Goal: Task Accomplishment & Management: Use online tool/utility

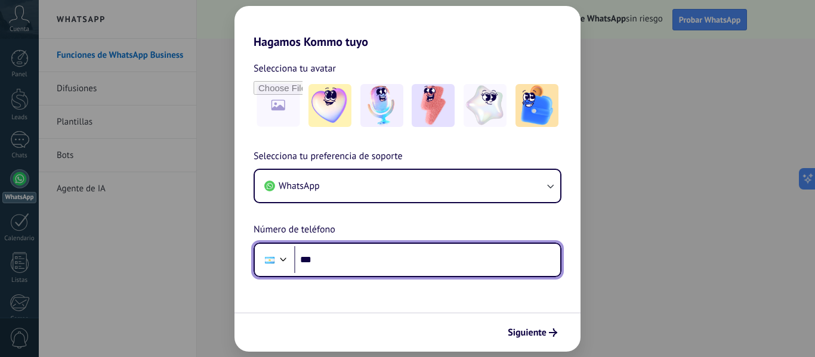
click at [446, 255] on input "***" at bounding box center [427, 259] width 266 height 27
type input "**********"
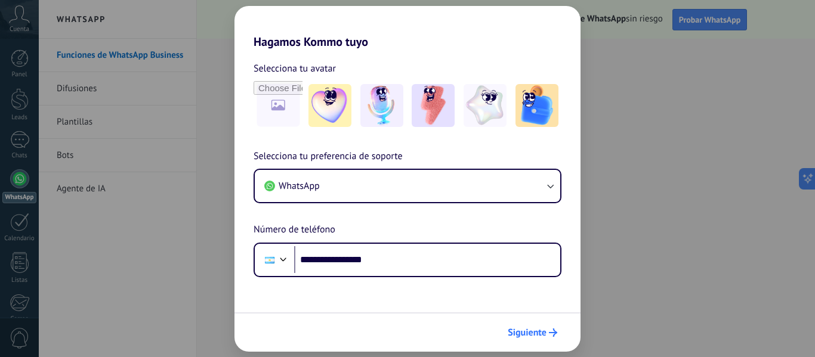
click at [544, 334] on span "Siguiente" at bounding box center [526, 333] width 39 height 8
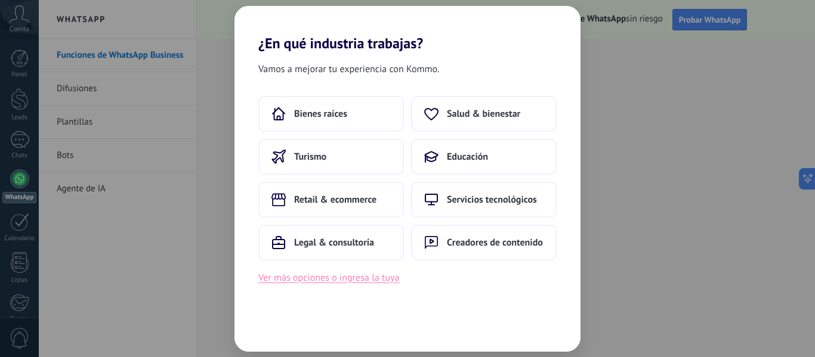
click at [379, 279] on button "Ver más opciones o ingresa la tuya" at bounding box center [328, 278] width 141 height 16
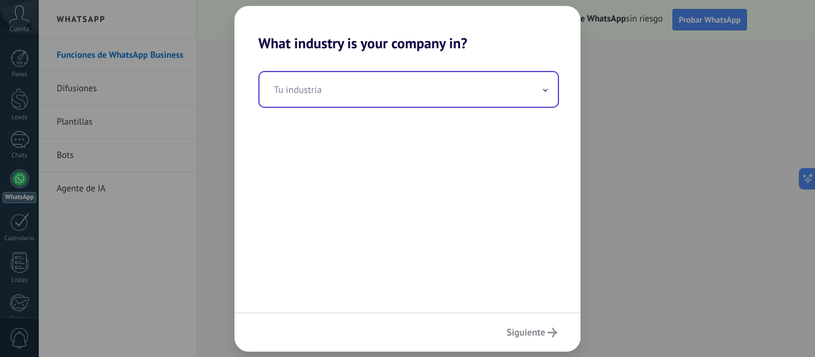
click at [545, 90] on icon at bounding box center [545, 90] width 5 height 3
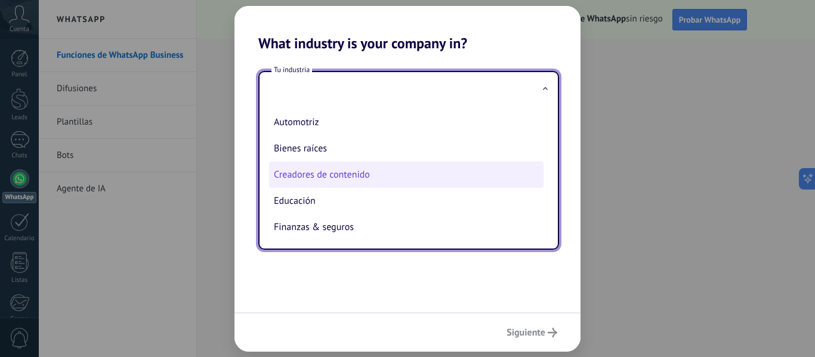
click at [427, 176] on li "Creadores de contenido" at bounding box center [406, 175] width 274 height 26
type input "**********"
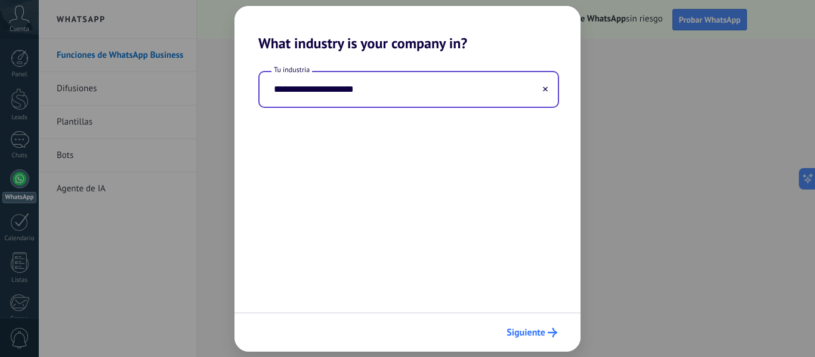
click at [533, 334] on span "Siguiente" at bounding box center [525, 333] width 39 height 8
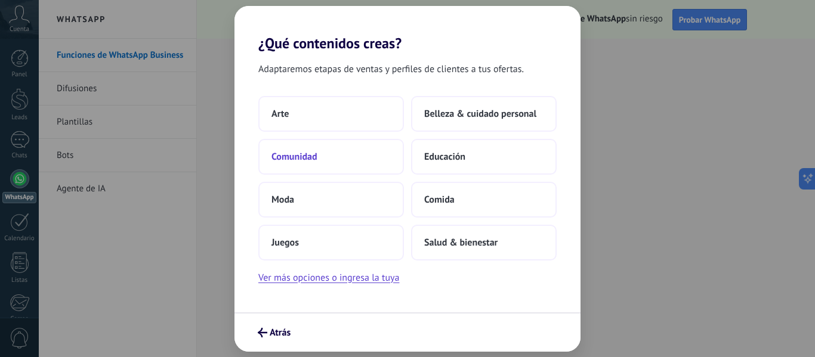
click at [363, 159] on button "Comunidad" at bounding box center [331, 157] width 146 height 36
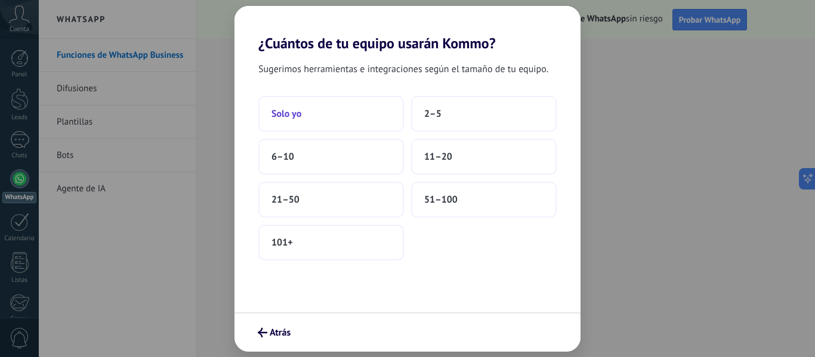
click at [350, 117] on button "Solo yo" at bounding box center [331, 114] width 146 height 36
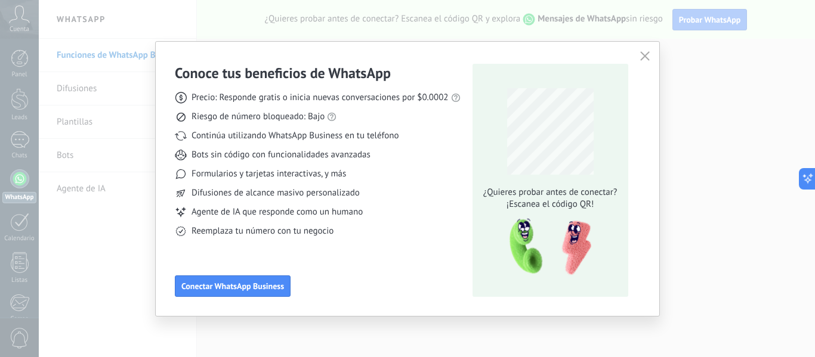
click at [644, 56] on use "button" at bounding box center [644, 55] width 9 height 9
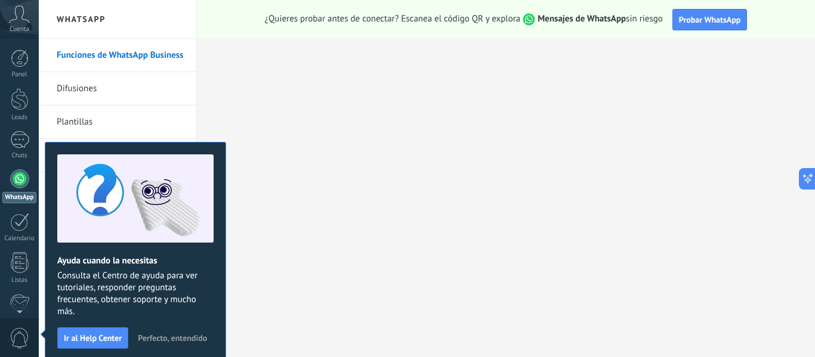
click at [181, 334] on span "Perfecto, entendido" at bounding box center [172, 338] width 69 height 8
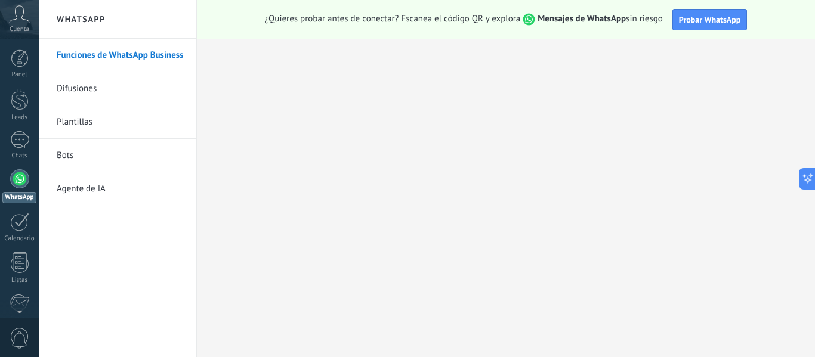
click at [100, 120] on link "Plantillas" at bounding box center [121, 122] width 128 height 33
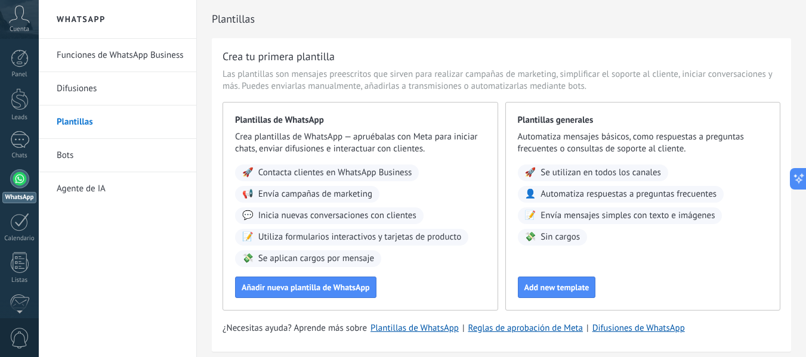
click at [116, 89] on link "Difusiones" at bounding box center [121, 88] width 128 height 33
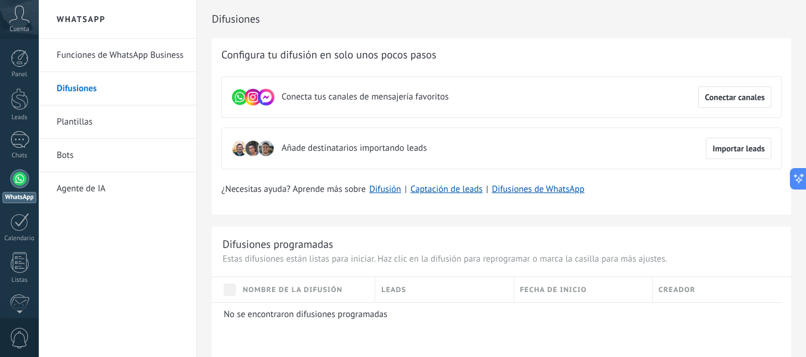
click at [85, 83] on link "Difusiones" at bounding box center [121, 88] width 128 height 33
click at [105, 54] on link "Funciones de WhatsApp Business" at bounding box center [121, 55] width 128 height 33
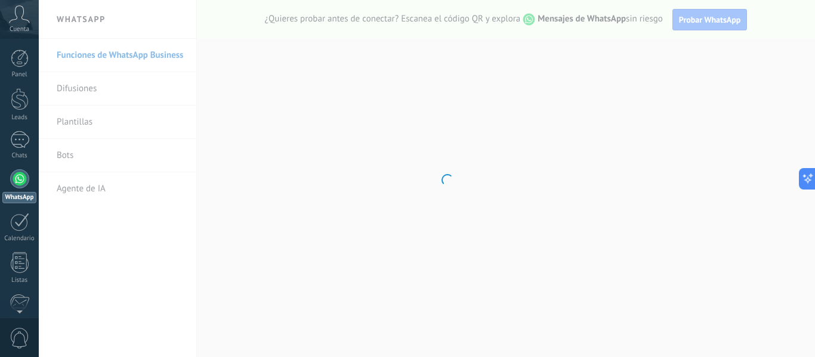
click at [20, 23] on icon at bounding box center [19, 14] width 21 height 18
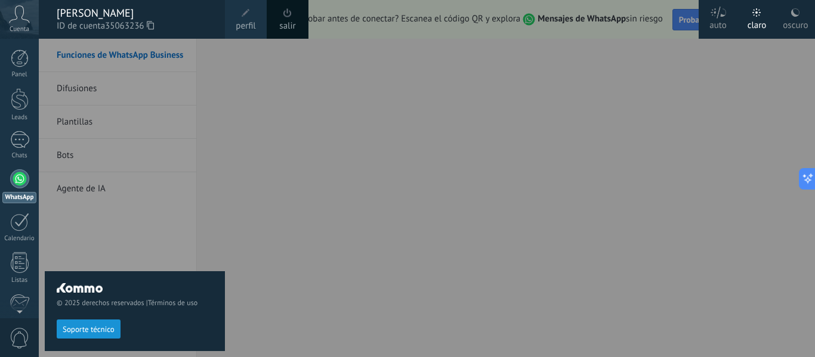
click at [218, 117] on div "© 2025 derechos reservados | Términos de uso Soporte técnico" at bounding box center [135, 198] width 180 height 318
click at [249, 304] on div at bounding box center [446, 178] width 815 height 357
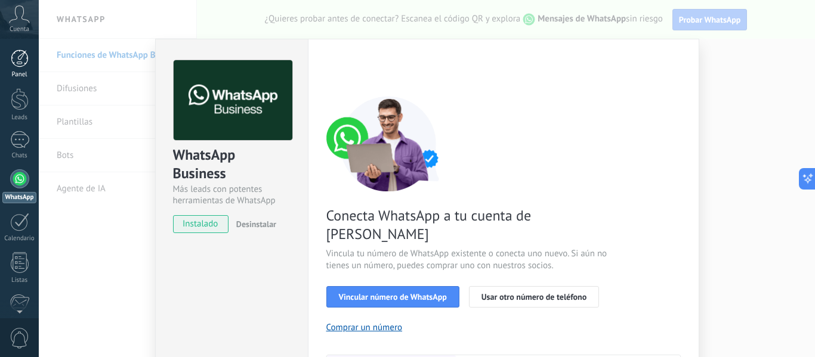
click at [14, 69] on link "Panel" at bounding box center [19, 63] width 39 height 29
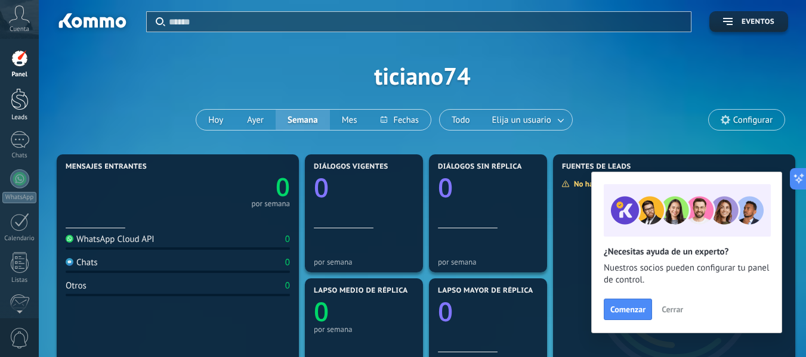
click at [19, 102] on div at bounding box center [20, 99] width 18 height 22
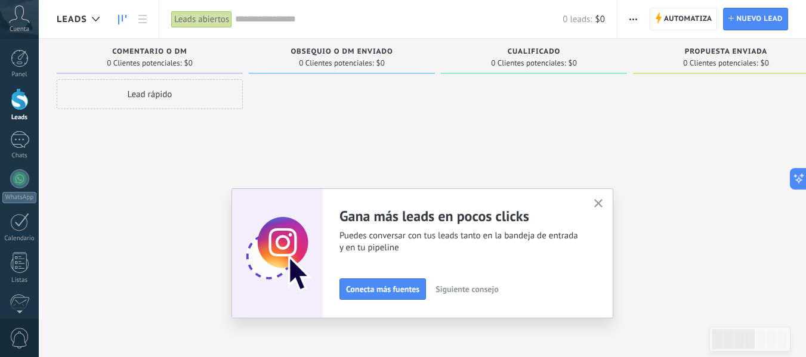
click at [17, 21] on icon at bounding box center [19, 14] width 21 height 18
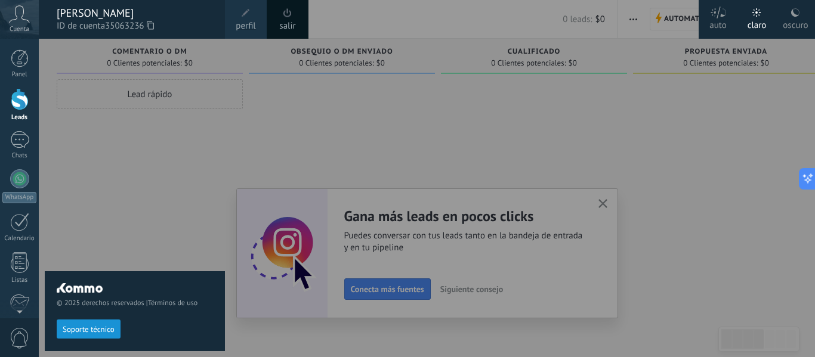
click at [643, 188] on div at bounding box center [446, 178] width 815 height 357
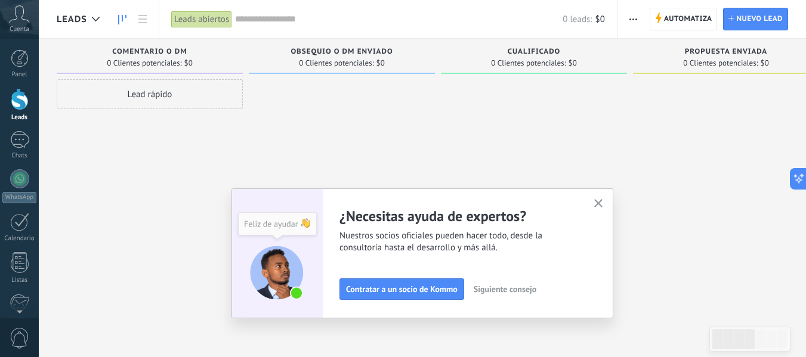
click at [14, 22] on icon at bounding box center [19, 14] width 21 height 18
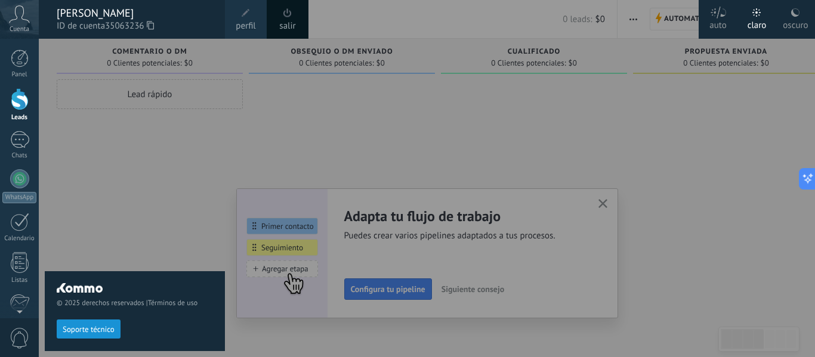
click at [437, 145] on div at bounding box center [446, 178] width 815 height 357
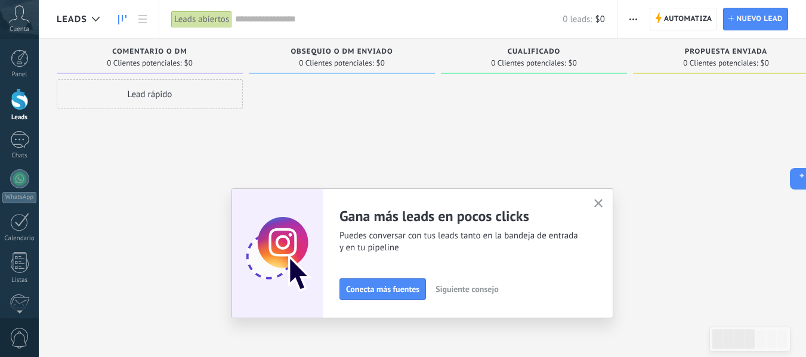
click at [603, 203] on use "button" at bounding box center [598, 203] width 9 height 9
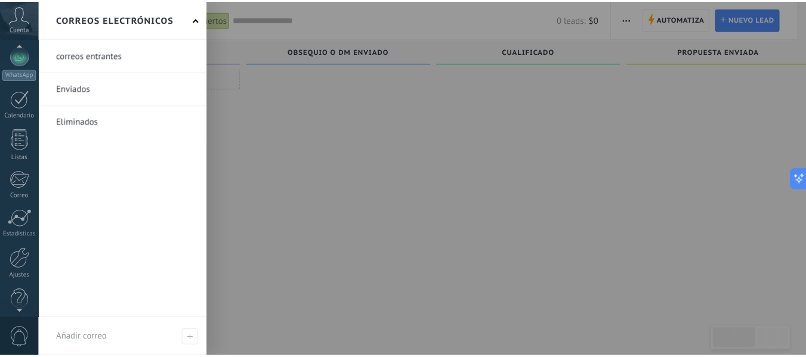
scroll to position [139, 0]
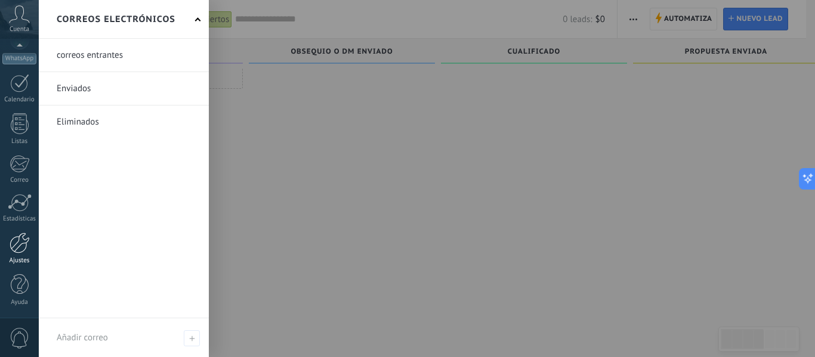
click at [20, 249] on div at bounding box center [20, 243] width 20 height 21
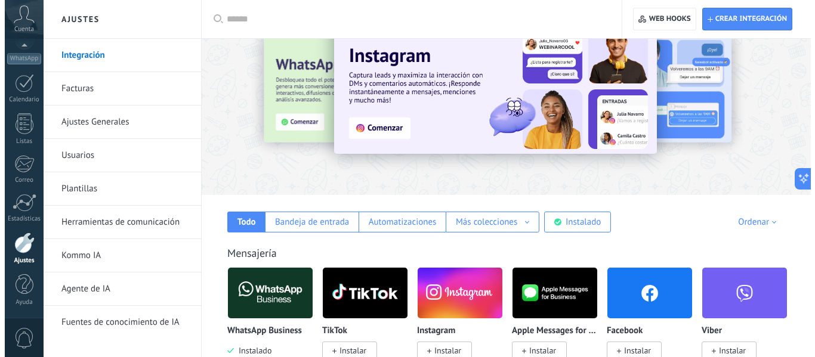
scroll to position [60, 0]
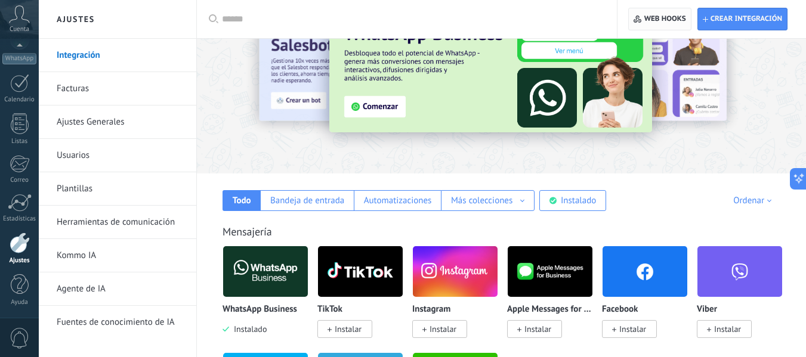
click at [669, 17] on span "Web hooks 0" at bounding box center [665, 19] width 42 height 10
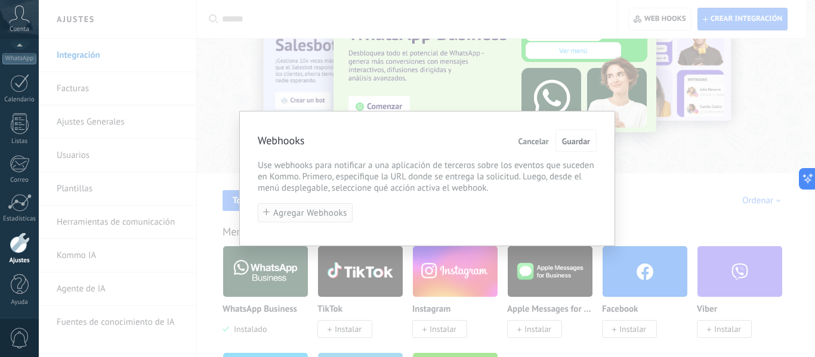
click at [328, 213] on span "Agregar Webhooks" at bounding box center [310, 213] width 74 height 9
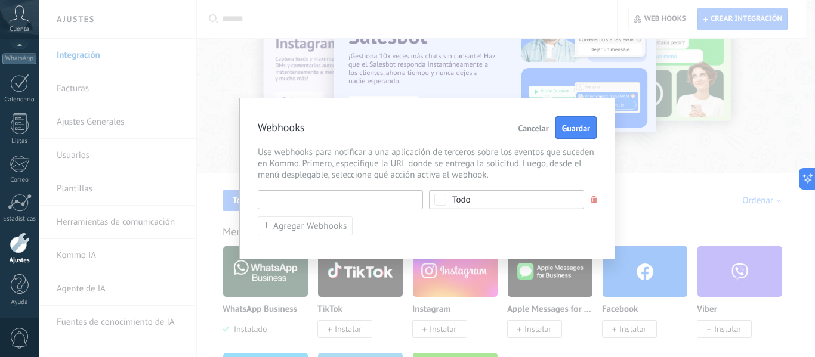
paste input "**********"
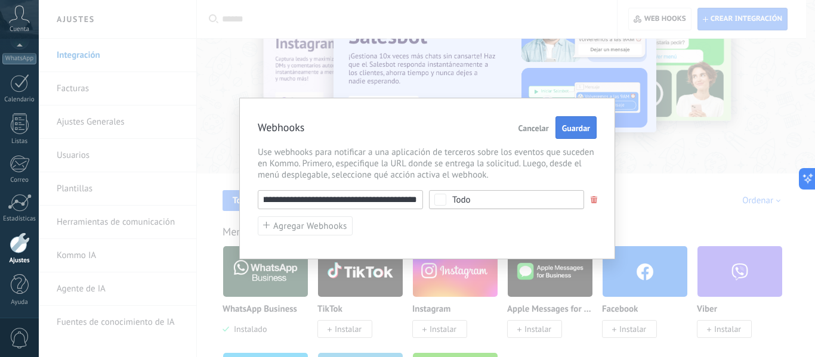
type input "**********"
click at [578, 128] on span "Guardar" at bounding box center [576, 128] width 28 height 8
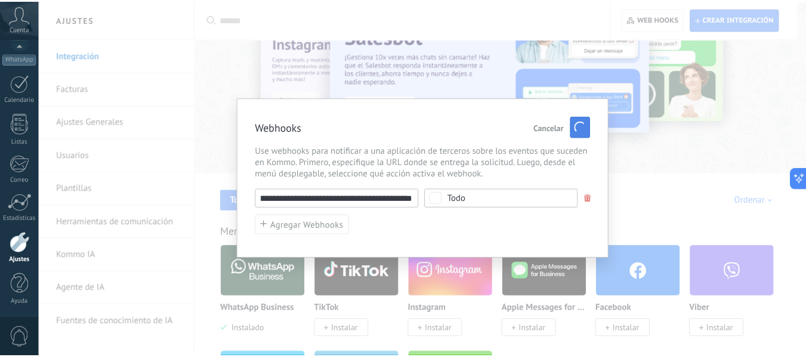
scroll to position [0, 0]
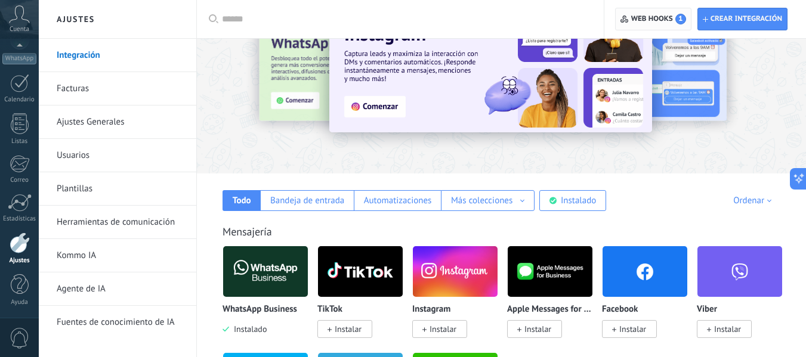
click at [648, 16] on span "Web hooks 1" at bounding box center [658, 19] width 55 height 11
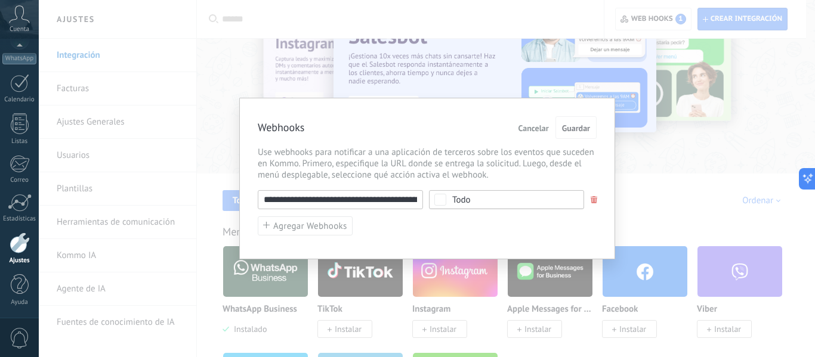
click at [543, 197] on span "Todo" at bounding box center [510, 200] width 116 height 9
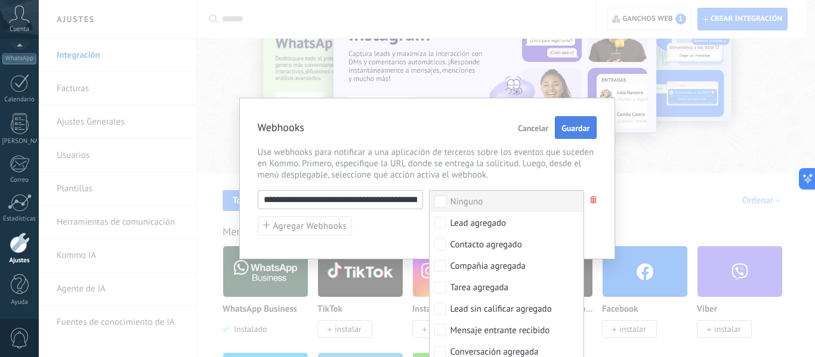
click at [580, 132] on span "Guardar" at bounding box center [575, 128] width 28 height 8
